Goal: Communication & Community: Answer question/provide support

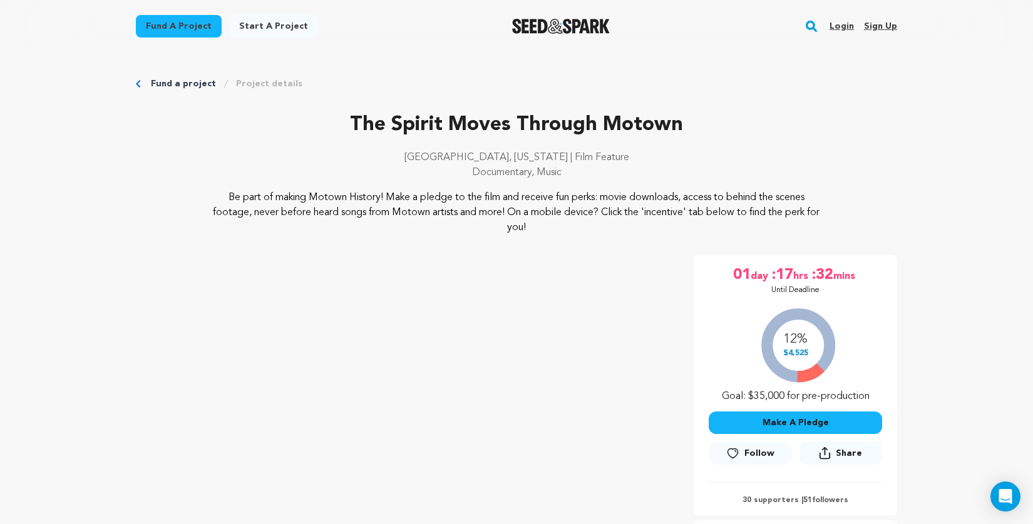
click at [840, 25] on link "Login" at bounding box center [841, 26] width 24 height 20
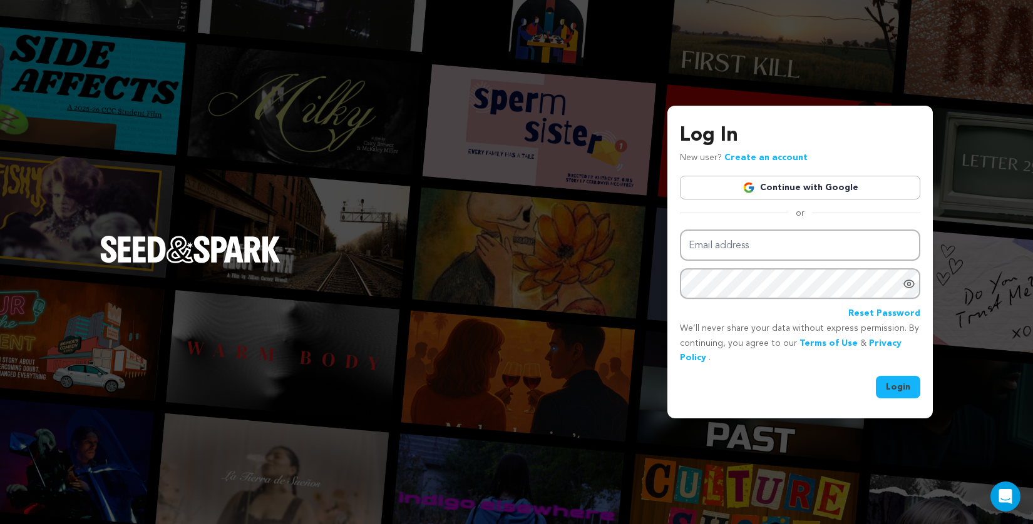
type input "spirationfilms@gmail.com"
click at [904, 389] on button "Login" at bounding box center [898, 387] width 44 height 23
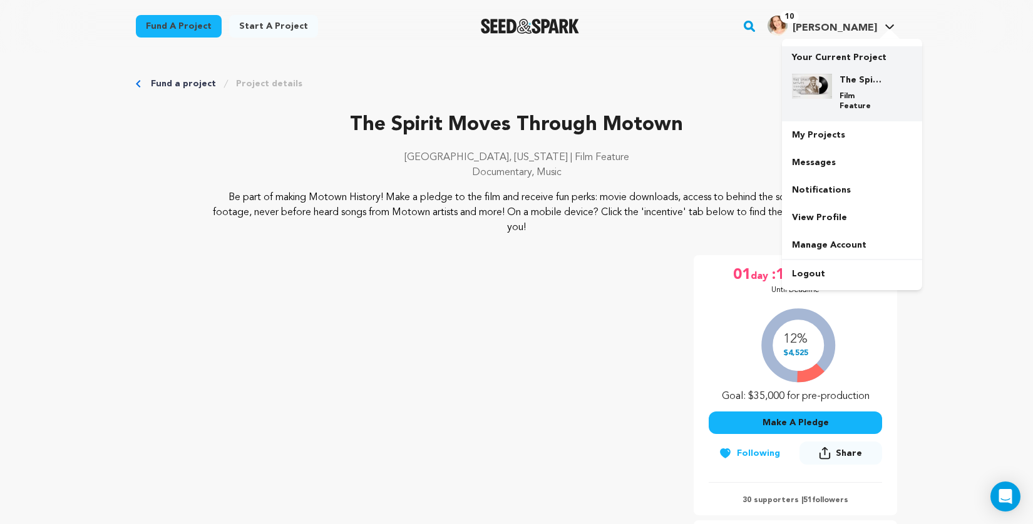
click at [853, 84] on h4 "The Spirit Moves Through Motown" at bounding box center [861, 80] width 45 height 13
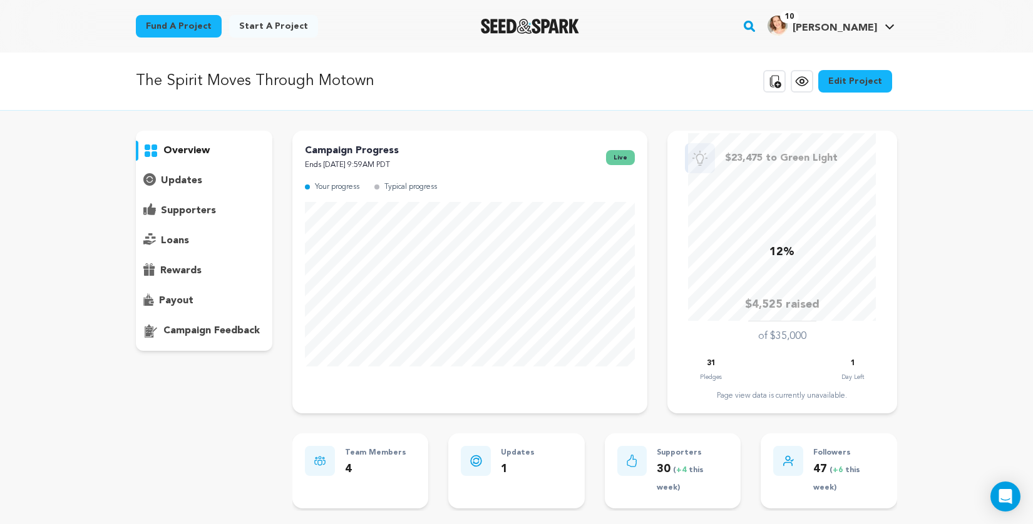
click at [146, 211] on icon at bounding box center [149, 209] width 13 height 12
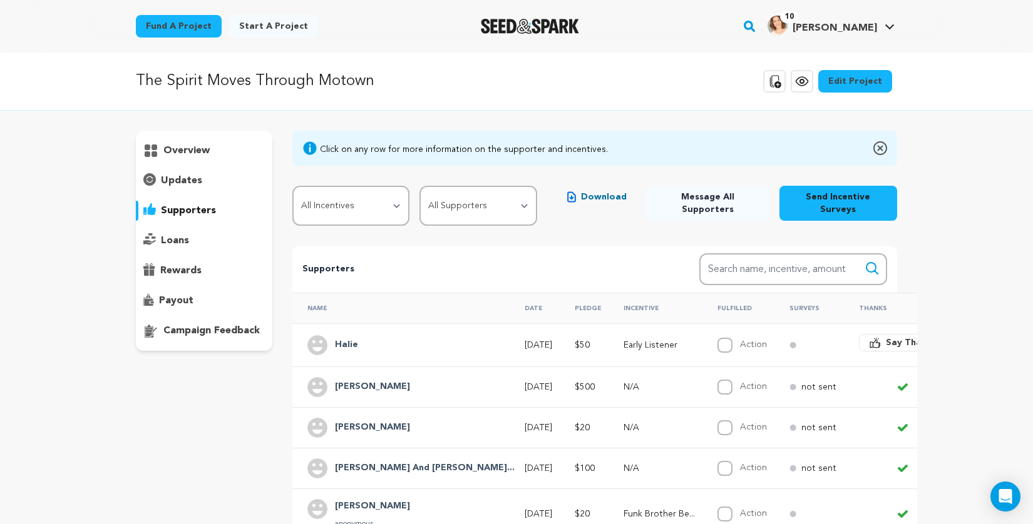
click at [595, 202] on span "Download" at bounding box center [604, 197] width 46 height 13
click at [351, 338] on h4 "Halie" at bounding box center [346, 345] width 23 height 15
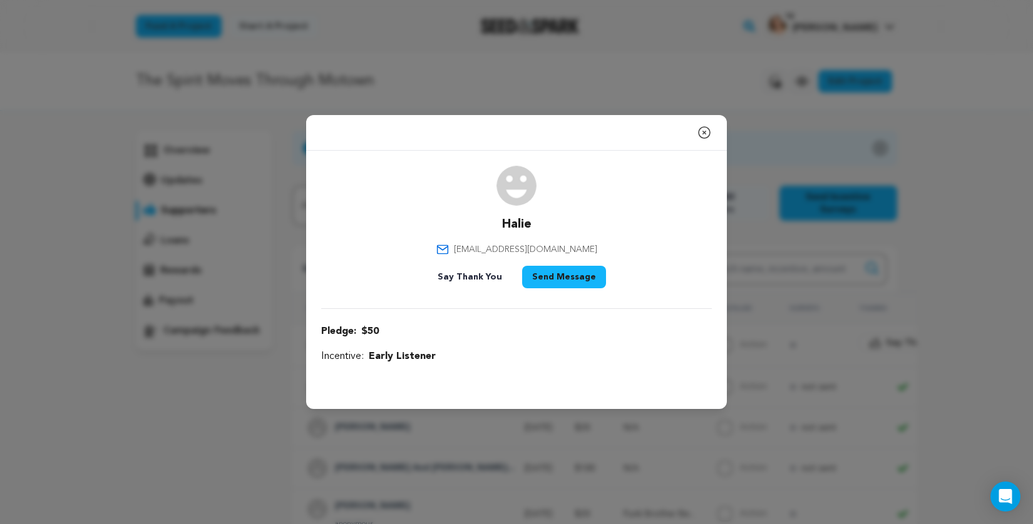
click at [705, 133] on icon "button" at bounding box center [703, 132] width 11 height 11
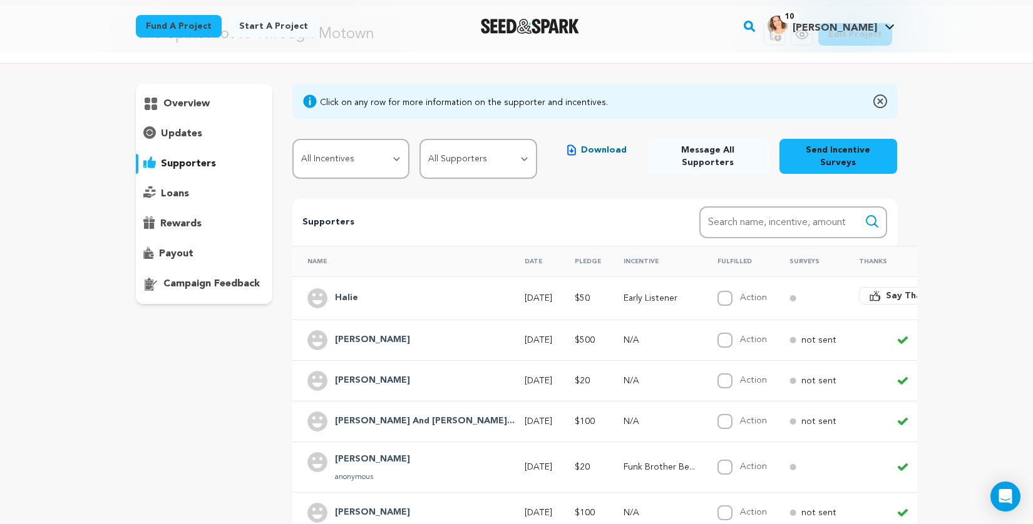
scroll to position [52, 0]
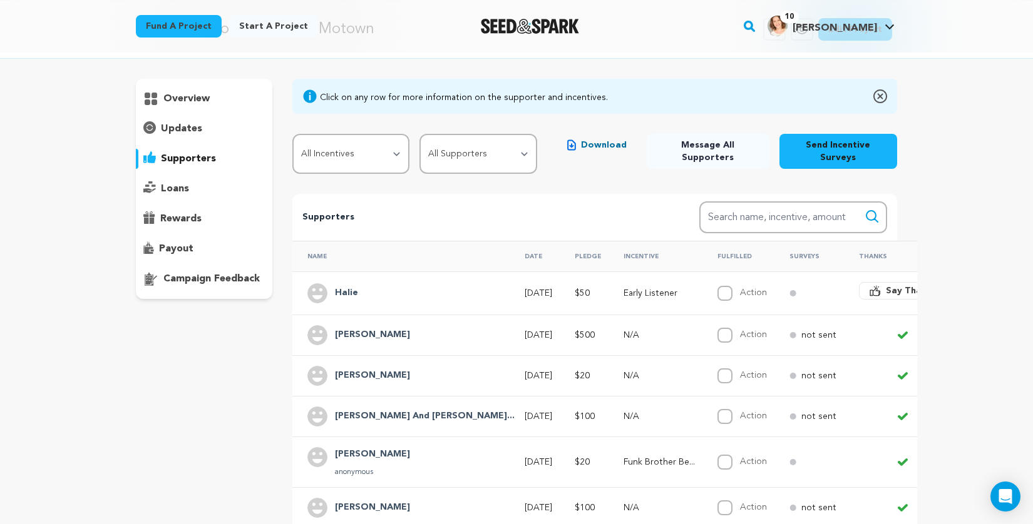
click at [886, 285] on span "Say Thanks" at bounding box center [911, 291] width 50 height 13
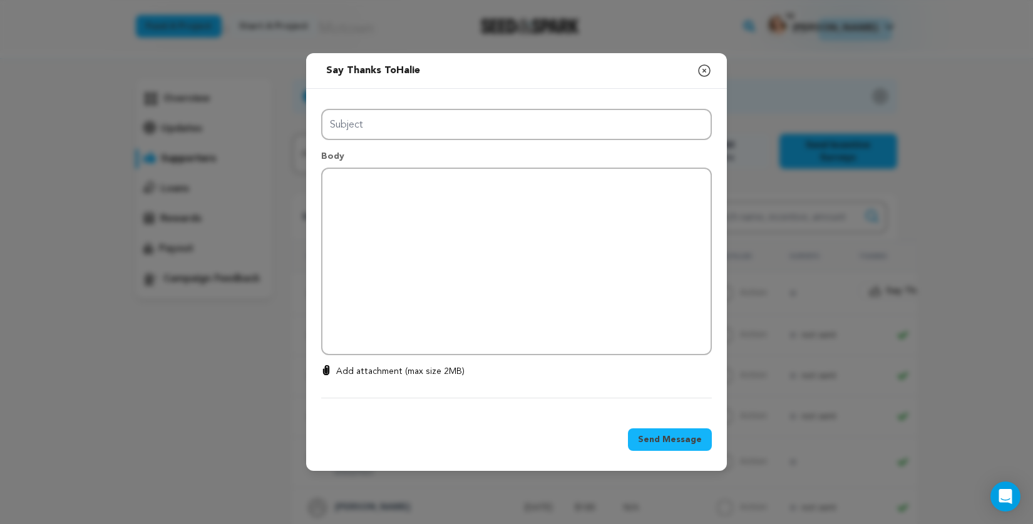
type input "Thanks for your support!"
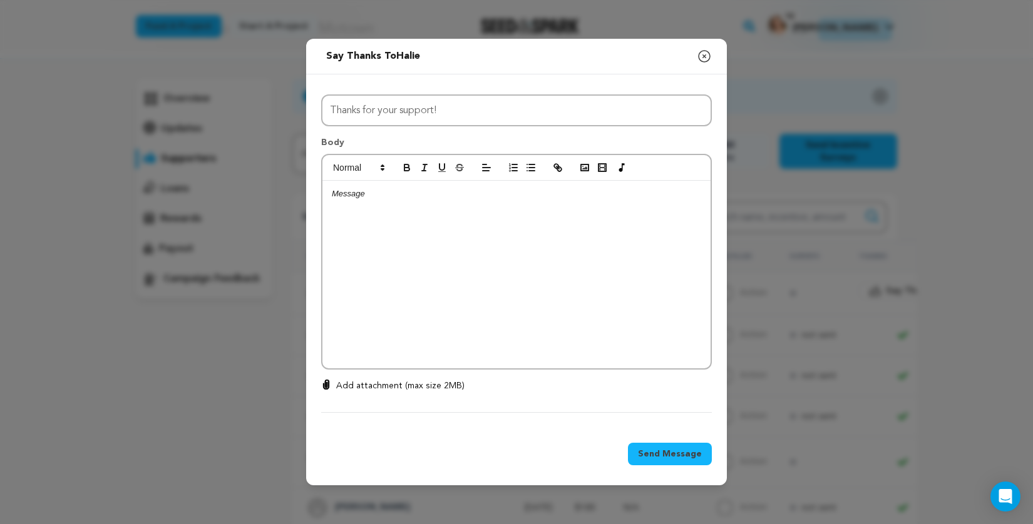
click at [576, 216] on div at bounding box center [516, 275] width 388 height 188
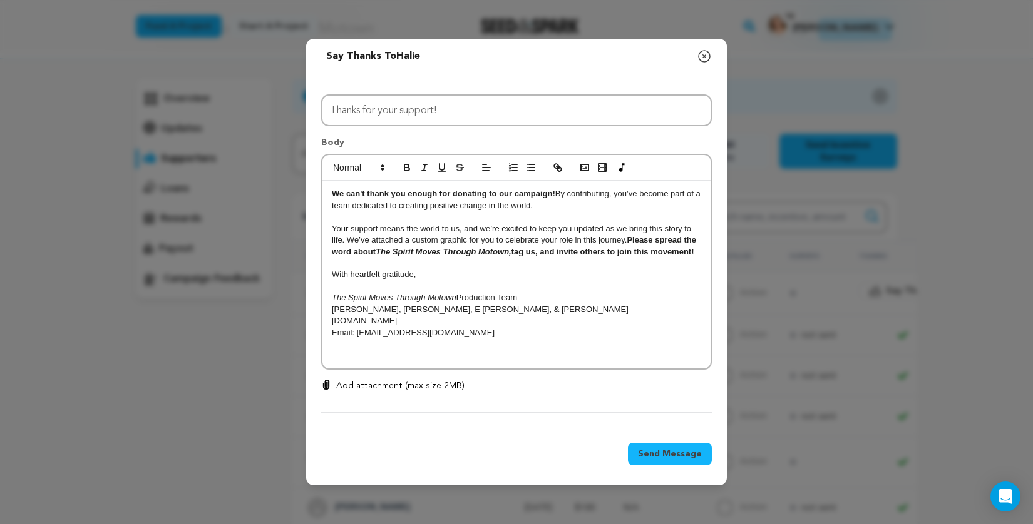
click at [330, 193] on div "We can't thank you enough for donating to our campaign! By contributing, you’ve…" at bounding box center [516, 275] width 388 height 188
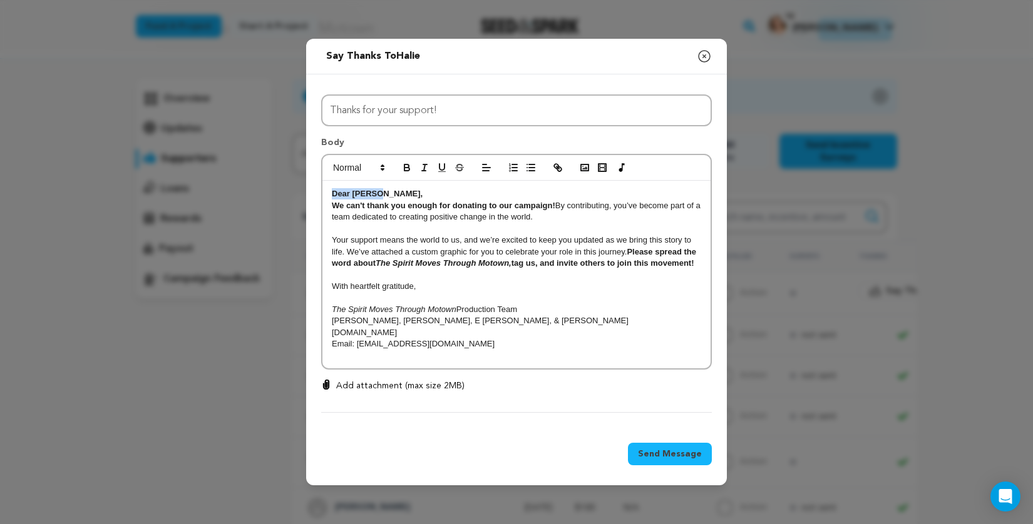
drag, startPoint x: 385, startPoint y: 193, endPoint x: 314, endPoint y: 188, distance: 70.9
click at [314, 193] on div "All Incentives Funk Brother Believer Soul Supporter Early Listener Groove Backe…" at bounding box center [516, 251] width 421 height 354
click at [403, 163] on icon "button" at bounding box center [406, 167] width 11 height 11
click at [533, 191] on p "Dear Halie," at bounding box center [516, 193] width 369 height 11
click at [459, 359] on div "Dear Halie, We can't thank you enough for donating to our campaign! By contribu…" at bounding box center [516, 275] width 388 height 188
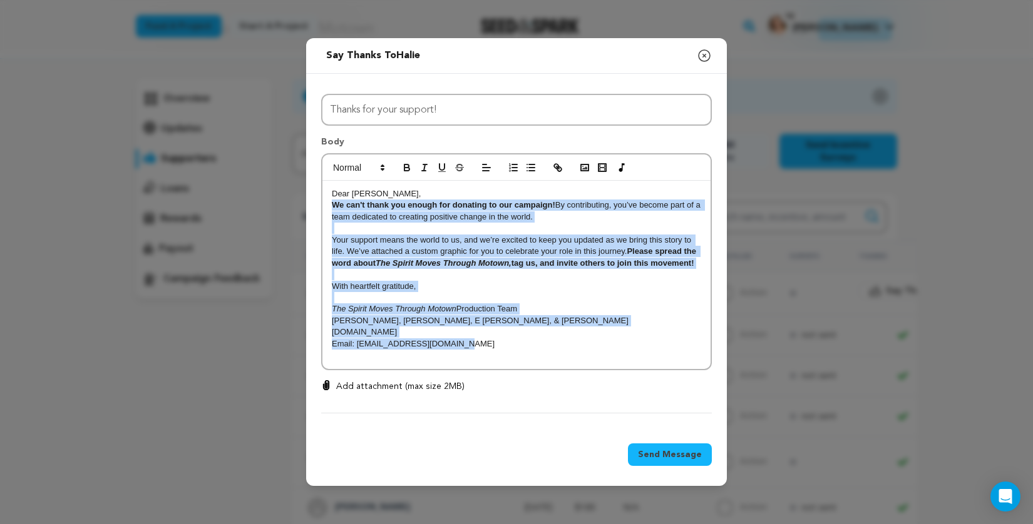
drag, startPoint x: 474, startPoint y: 347, endPoint x: 328, endPoint y: 210, distance: 200.6
click at [328, 210] on div "Dear Halie, We can't thank you enough for donating to our campaign! By contribu…" at bounding box center [516, 275] width 388 height 188
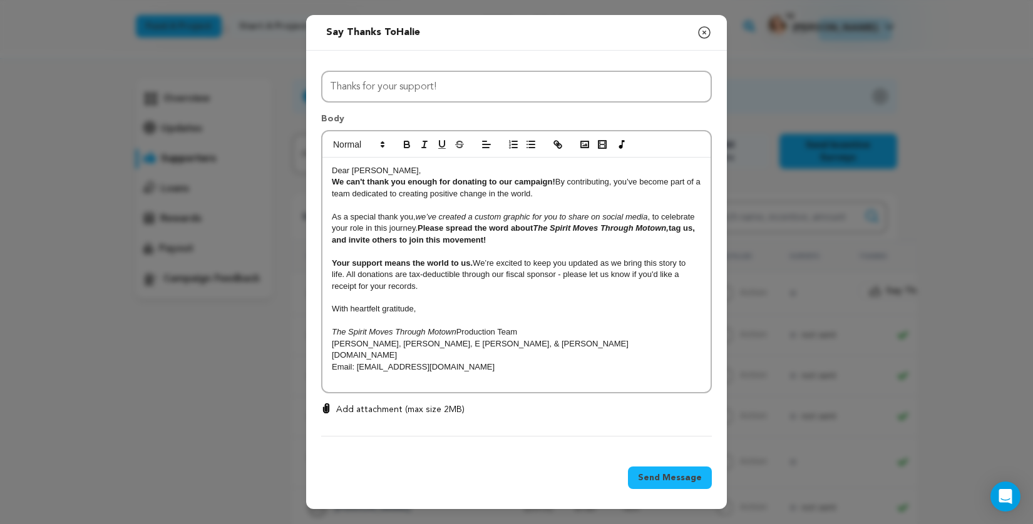
click at [465, 384] on p at bounding box center [516, 378] width 369 height 11
click at [587, 148] on rect "button" at bounding box center [585, 144] width 8 height 6
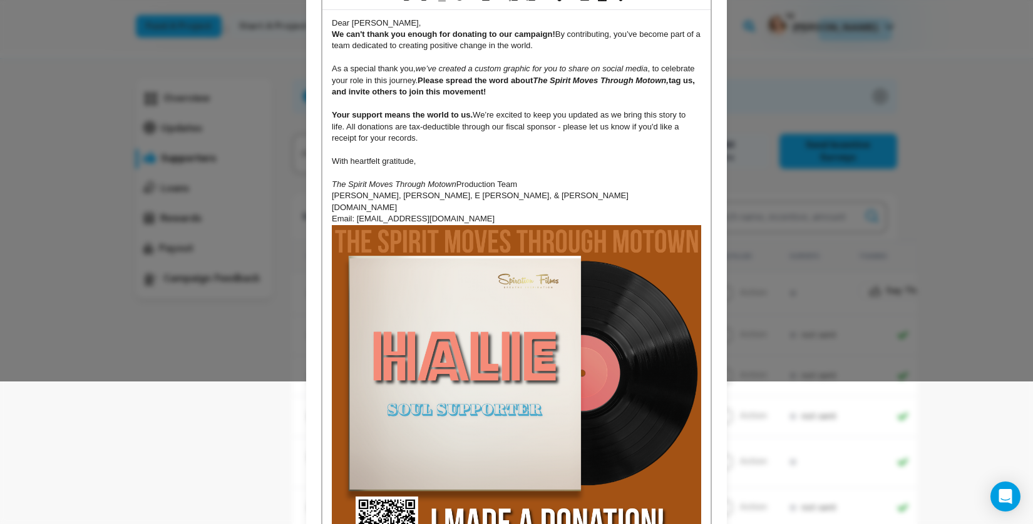
scroll to position [217, 0]
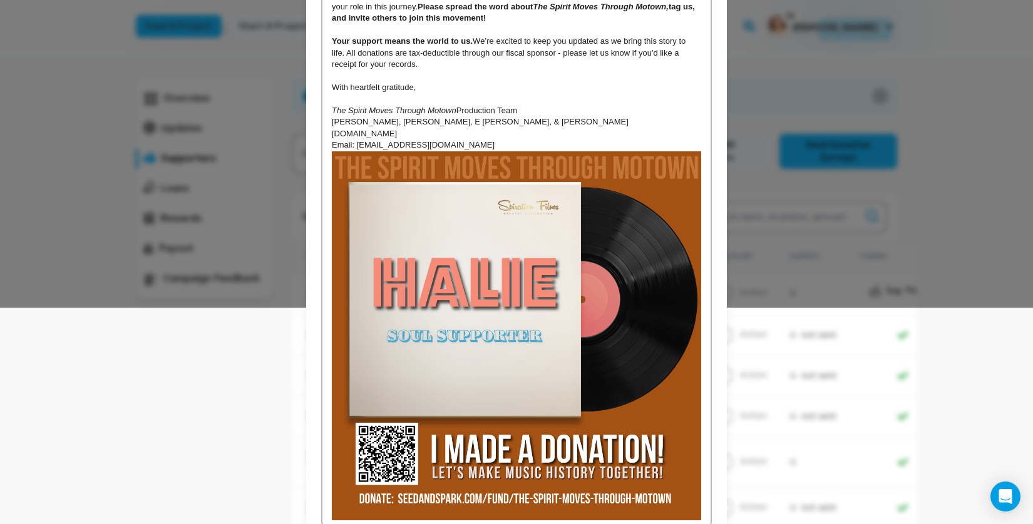
click at [462, 296] on img at bounding box center [516, 335] width 369 height 369
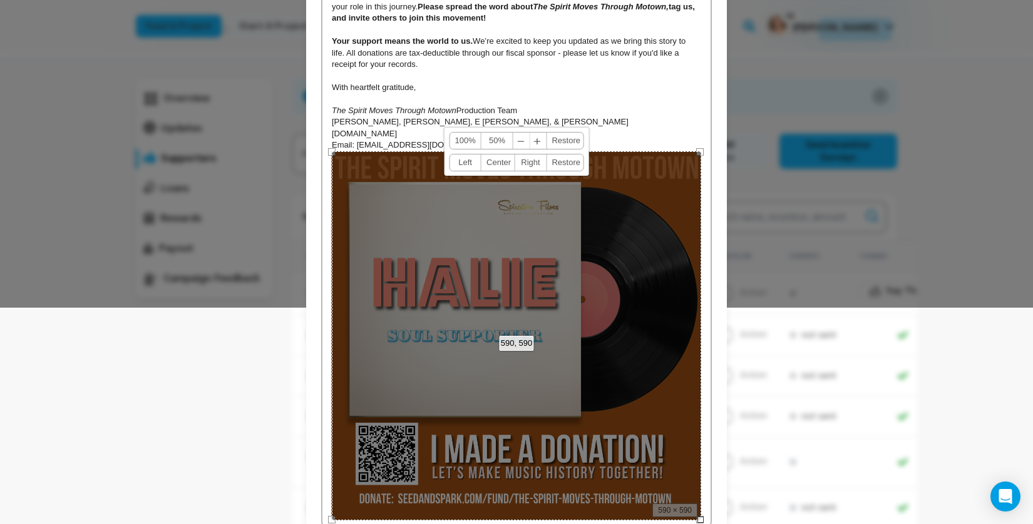
click at [495, 141] on link "50%" at bounding box center [497, 141] width 32 height 16
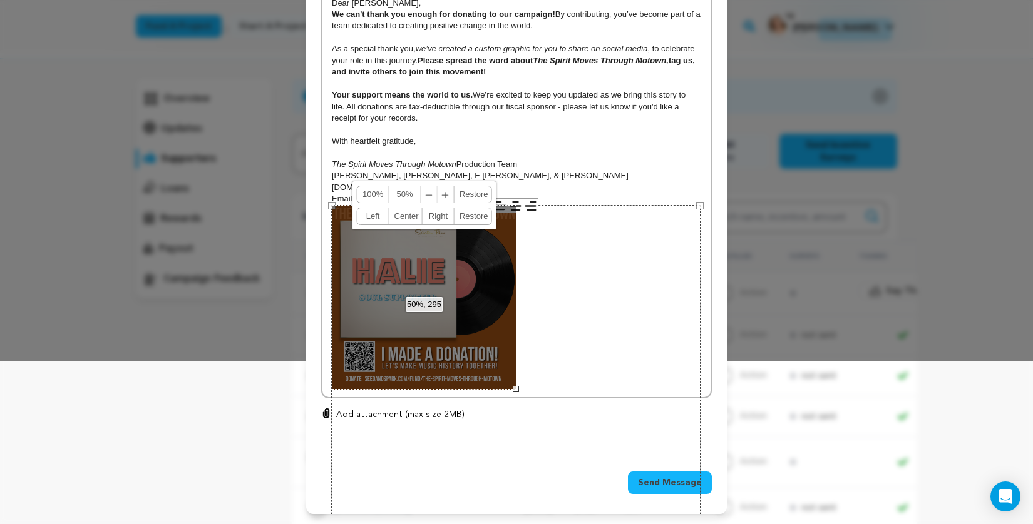
scroll to position [163, 0]
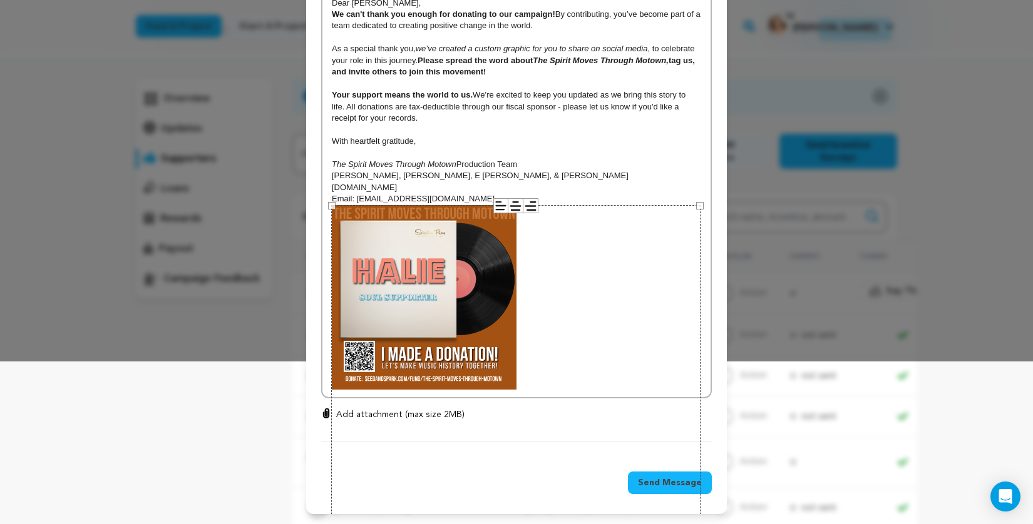
click at [630, 176] on p "Monica Graves, Michael Durio, E James Paris, & Nat Graves" at bounding box center [516, 175] width 369 height 11
click at [425, 414] on p "Add attachment (max size 2MB)" at bounding box center [400, 415] width 128 height 13
click at [327, 409] on input "Add attachment (max size 2MB)" at bounding box center [326, 408] width 1 height 1
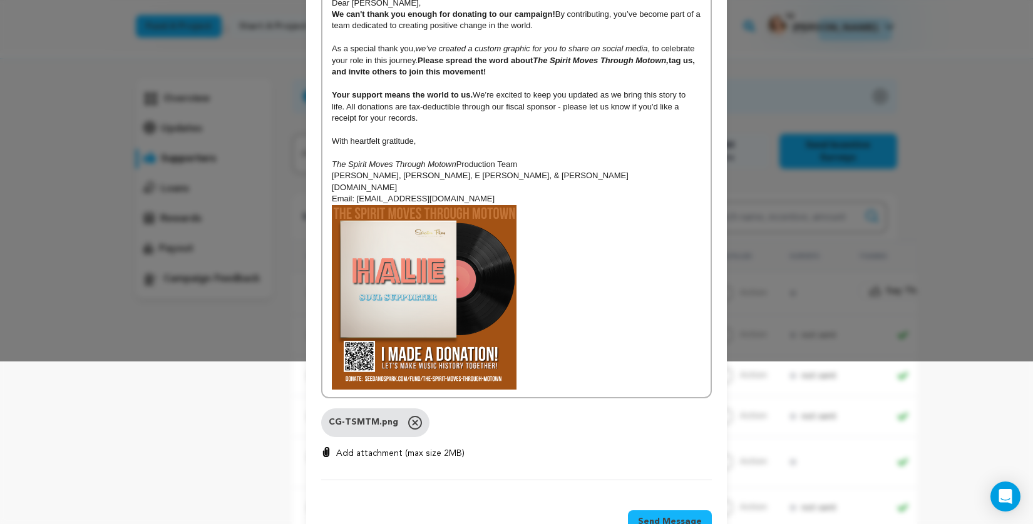
scroll to position [202, 0]
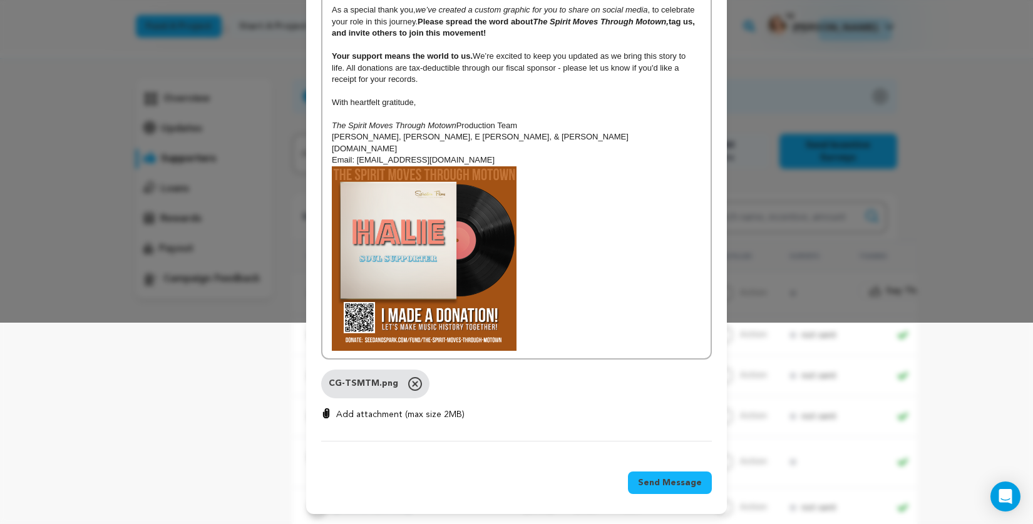
click at [401, 415] on p "Add attachment (max size 2MB)" at bounding box center [400, 415] width 128 height 13
click at [327, 409] on input "Add attachment (max size 2MB)" at bounding box center [326, 408] width 1 height 1
type input "C:\fakepath\CG-Halie.png"
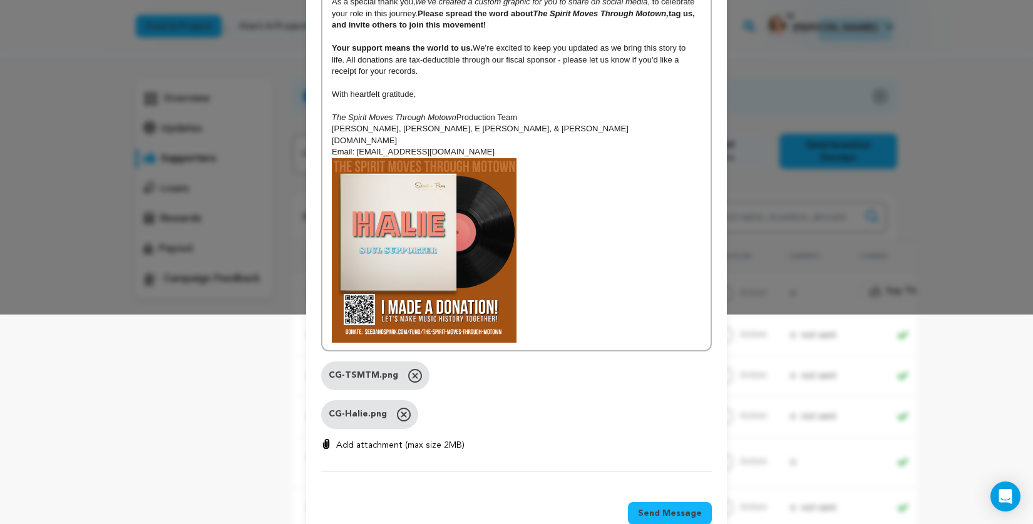
scroll to position [240, 0]
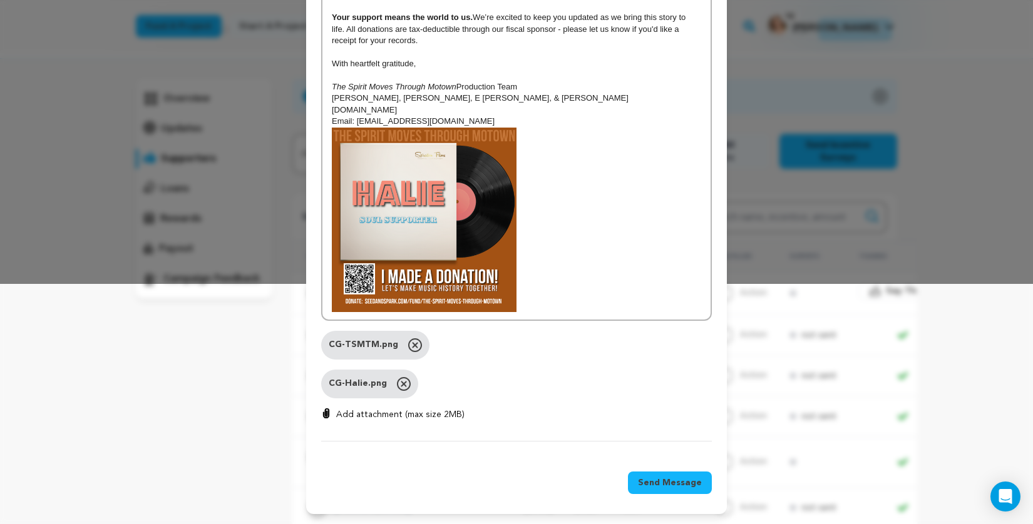
click at [682, 484] on span "Send Message" at bounding box center [670, 483] width 64 height 13
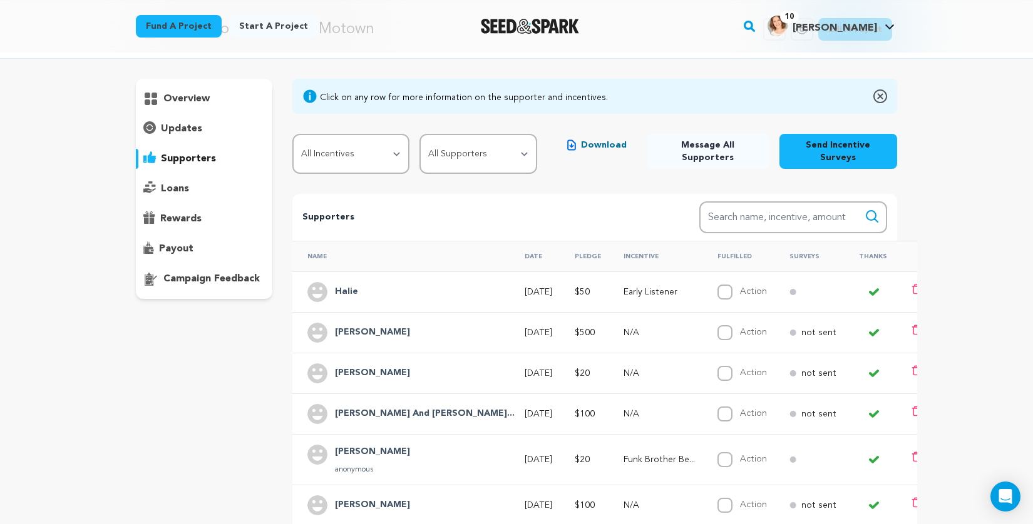
click at [846, 148] on button "Send Incentive Surveys" at bounding box center [838, 151] width 118 height 35
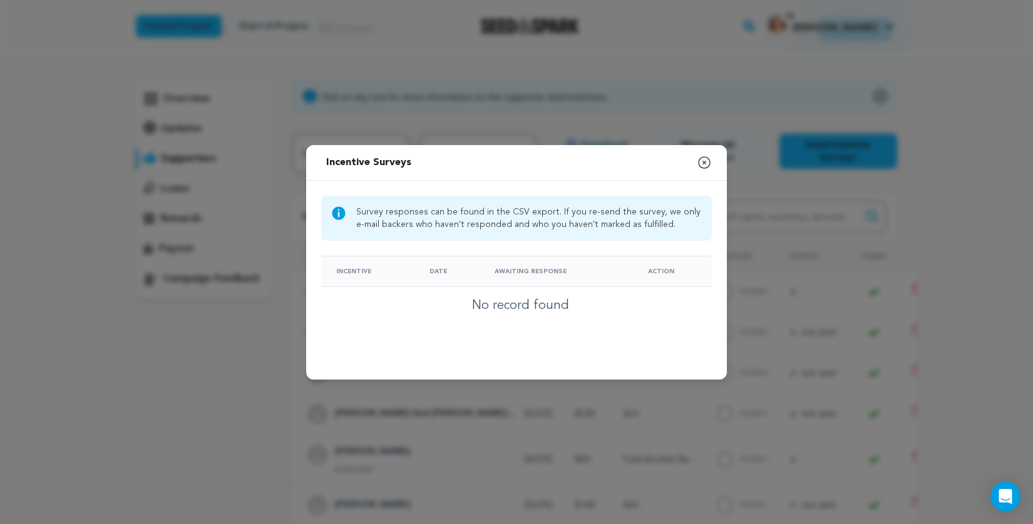
click at [704, 161] on icon "button" at bounding box center [704, 162] width 15 height 15
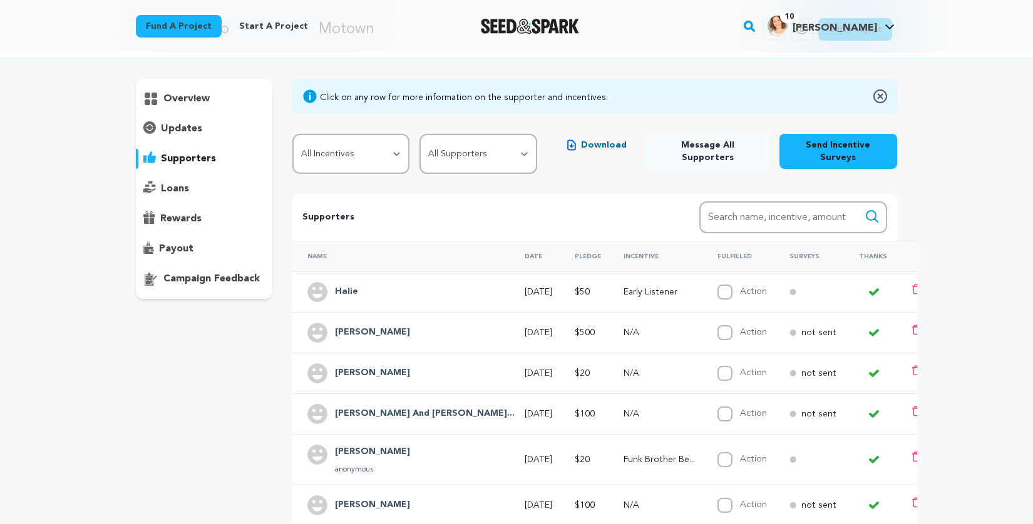
scroll to position [52, 0]
click at [193, 123] on p "updates" at bounding box center [181, 128] width 41 height 15
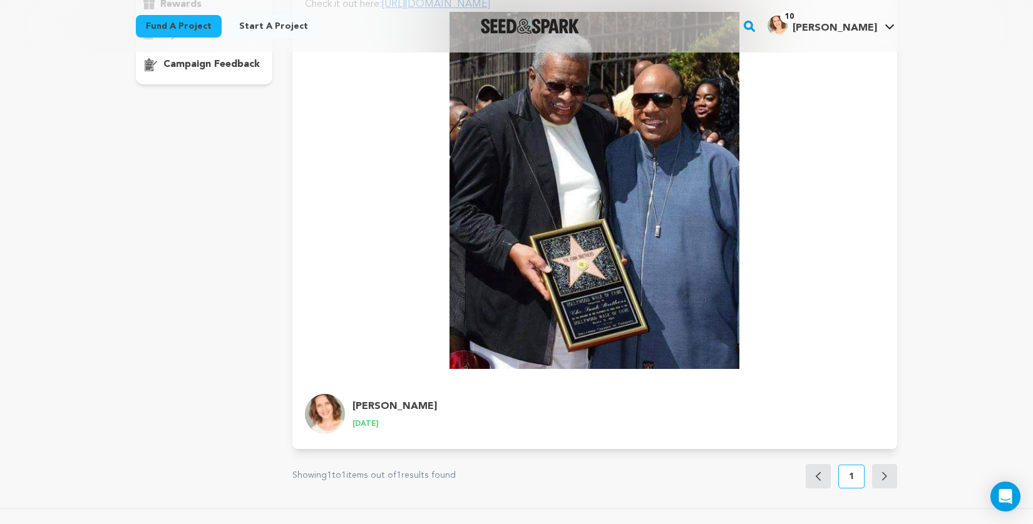
scroll to position [427, 0]
